Goal: Communication & Community: Answer question/provide support

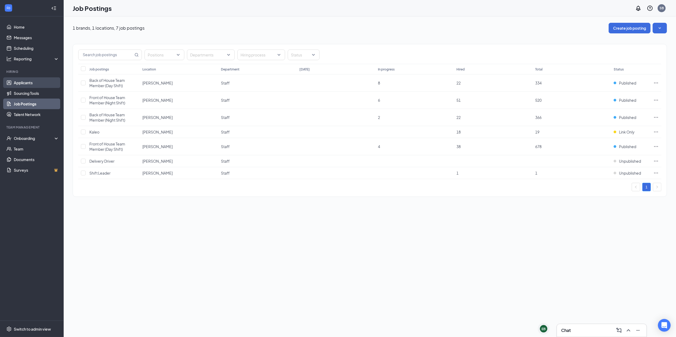
click at [49, 81] on link "Applicants" at bounding box center [36, 82] width 45 height 11
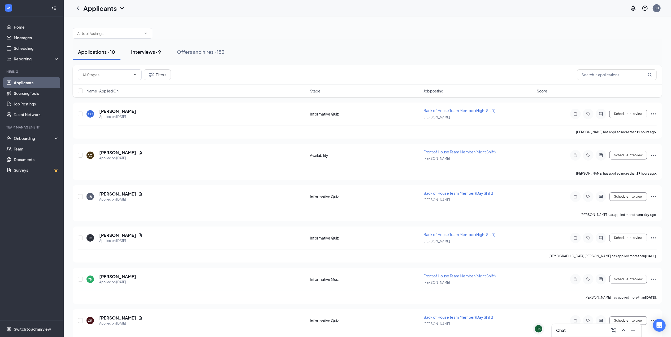
click at [157, 49] on div "Interviews · 9" at bounding box center [146, 52] width 30 height 7
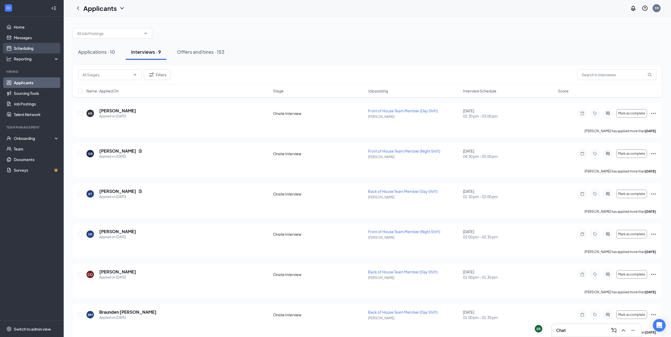
click at [35, 44] on link "Scheduling" at bounding box center [36, 48] width 45 height 11
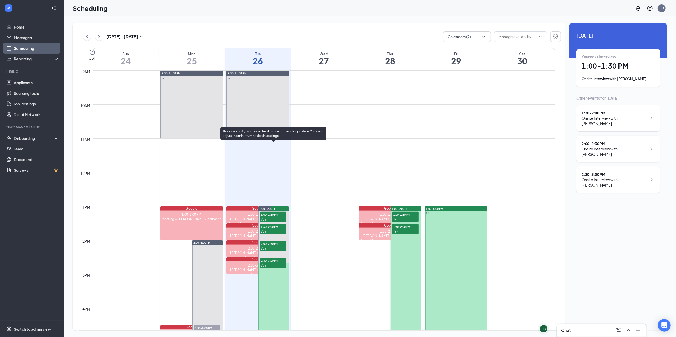
scroll to position [296, 0]
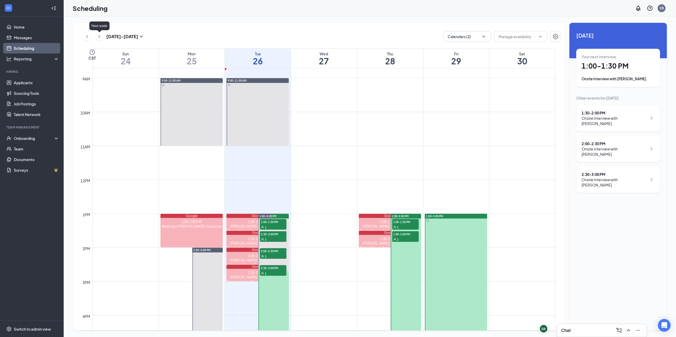
click at [100, 34] on icon "ChevronRight" at bounding box center [99, 36] width 5 height 6
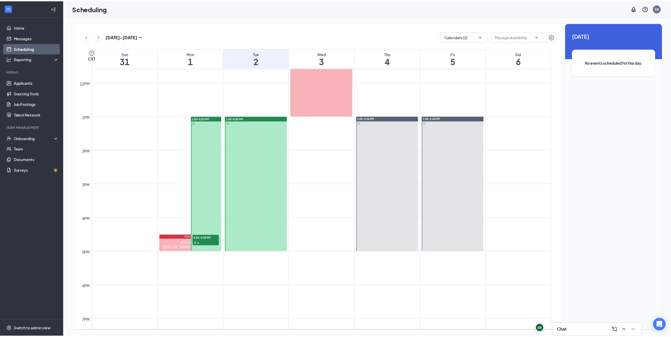
scroll to position [331, 0]
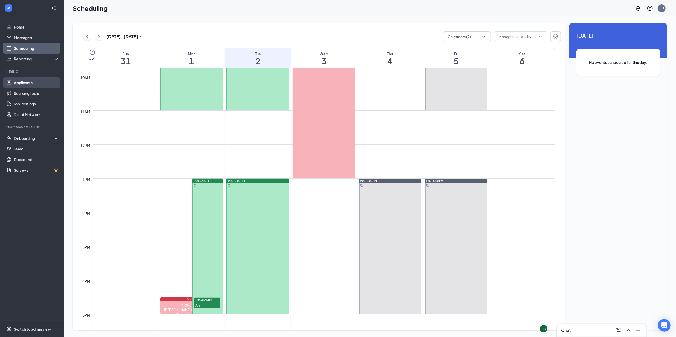
click at [25, 79] on link "Applicants" at bounding box center [36, 82] width 45 height 11
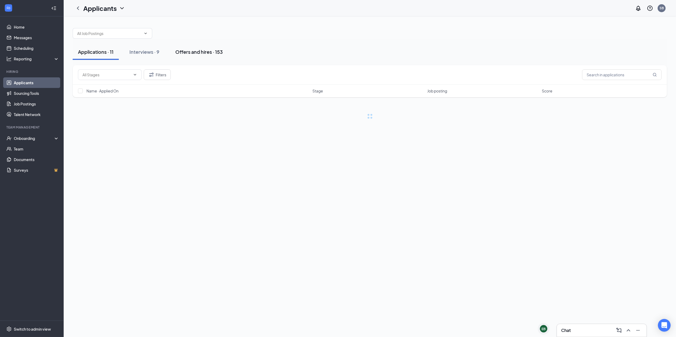
click at [199, 55] on button "Offers and hires · 153" at bounding box center [199, 52] width 58 height 16
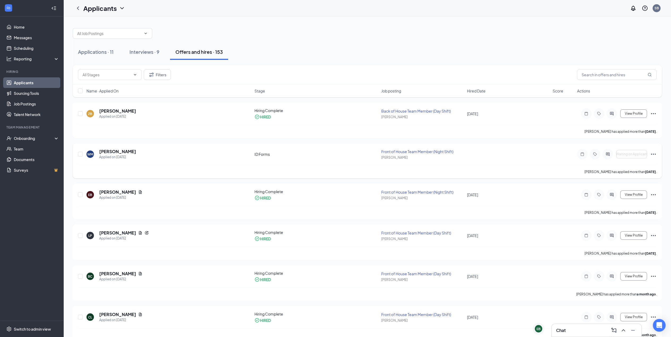
click at [116, 152] on h5 "[PERSON_NAME]" at bounding box center [117, 152] width 37 height 6
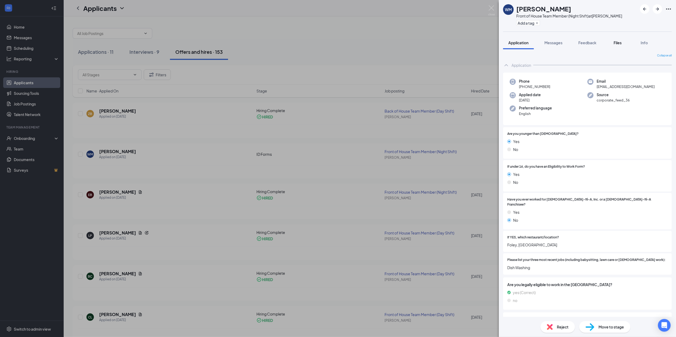
click at [616, 41] on button "Files" at bounding box center [617, 42] width 21 height 13
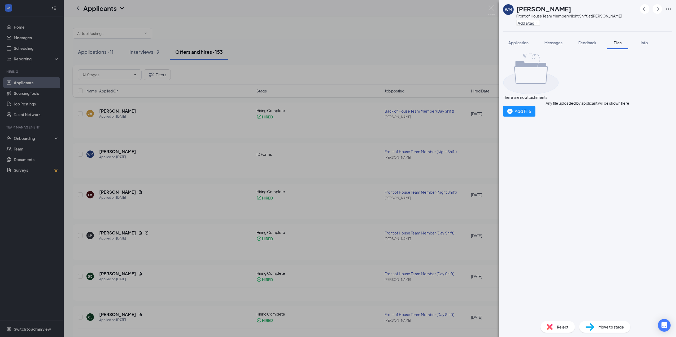
click at [451, 154] on div "WM [PERSON_NAME] Front of House Team Member (Night Shift) at [PERSON_NAME] Add …" at bounding box center [338, 168] width 676 height 337
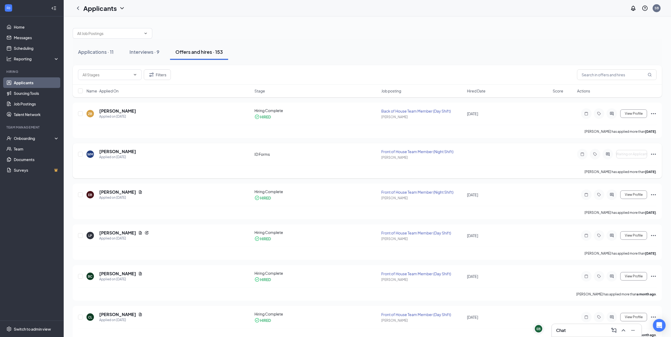
click at [656, 156] on icon "Ellipses" at bounding box center [653, 154] width 6 height 6
click at [635, 193] on p "Send reminder" at bounding box center [630, 190] width 48 height 5
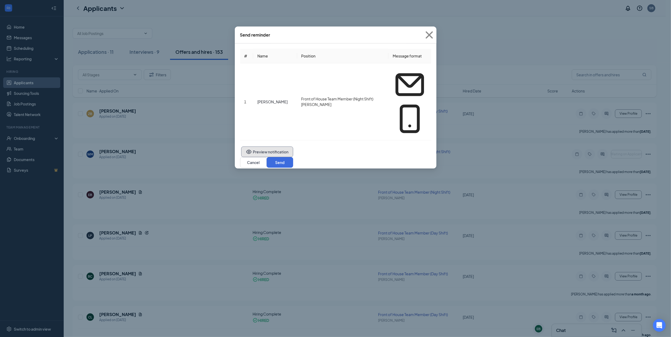
click at [285, 147] on button "Preview notification" at bounding box center [267, 152] width 52 height 11
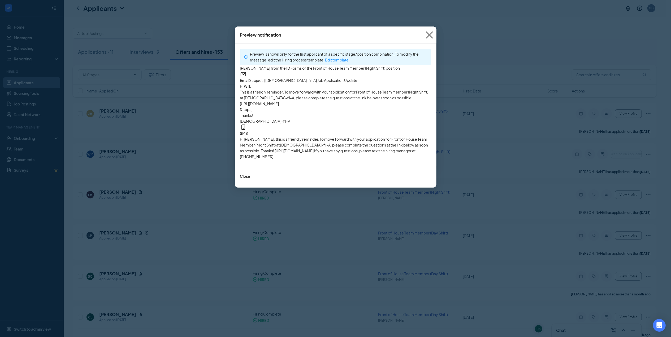
click at [315, 101] on p "This is a friendly reminder. To move forward with your application for Front of…" at bounding box center [335, 95] width 191 height 12
click at [428, 37] on icon "Cross" at bounding box center [429, 35] width 14 height 14
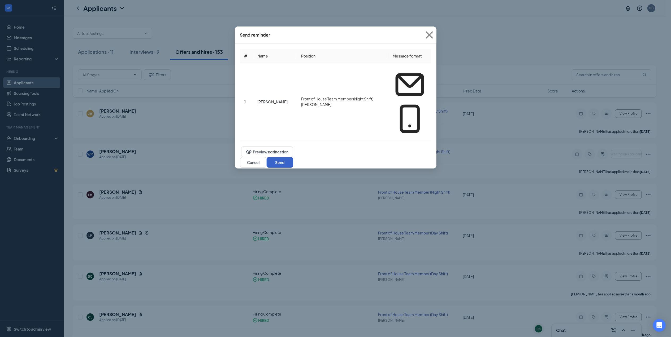
click at [293, 157] on button "Send" at bounding box center [280, 162] width 27 height 11
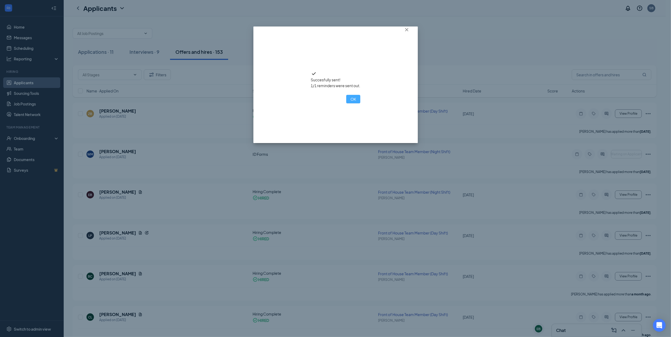
click at [346, 103] on button "OK" at bounding box center [353, 99] width 14 height 8
